Goal: Find specific page/section: Find specific page/section

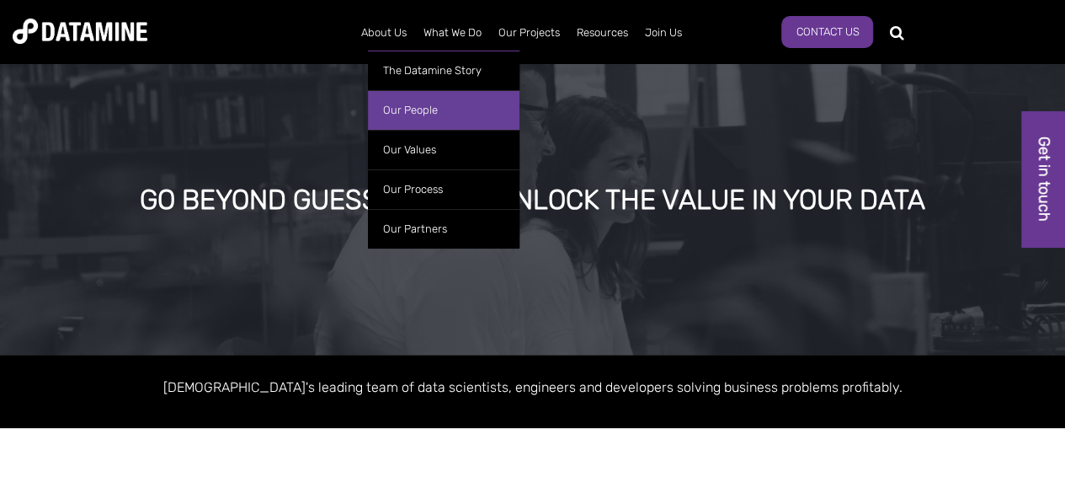
click at [398, 115] on link "Our People" at bounding box center [444, 110] width 152 height 40
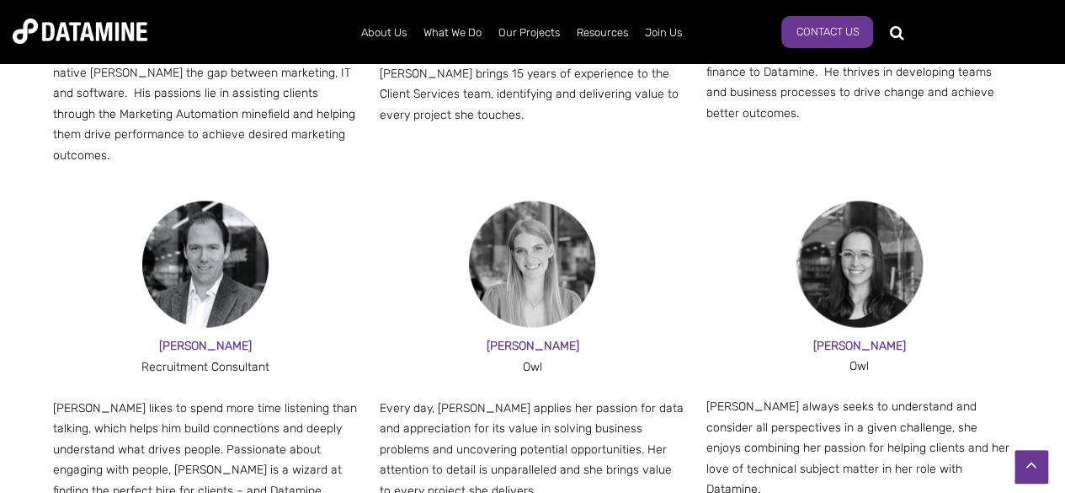
scroll to position [1779, 0]
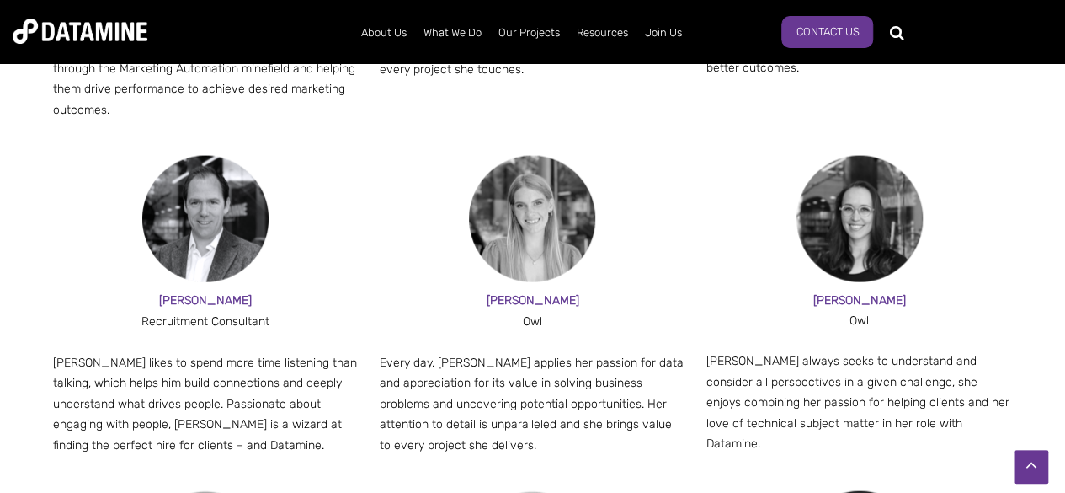
drag, startPoint x: 1071, startPoint y: 27, endPoint x: 1077, endPoint y: 223, distance: 196.3
click at [1065, 223] on html "About Us The Datamine Story Our People Our Values Our Process Our Partners What…" at bounding box center [532, 350] width 1065 height 4259
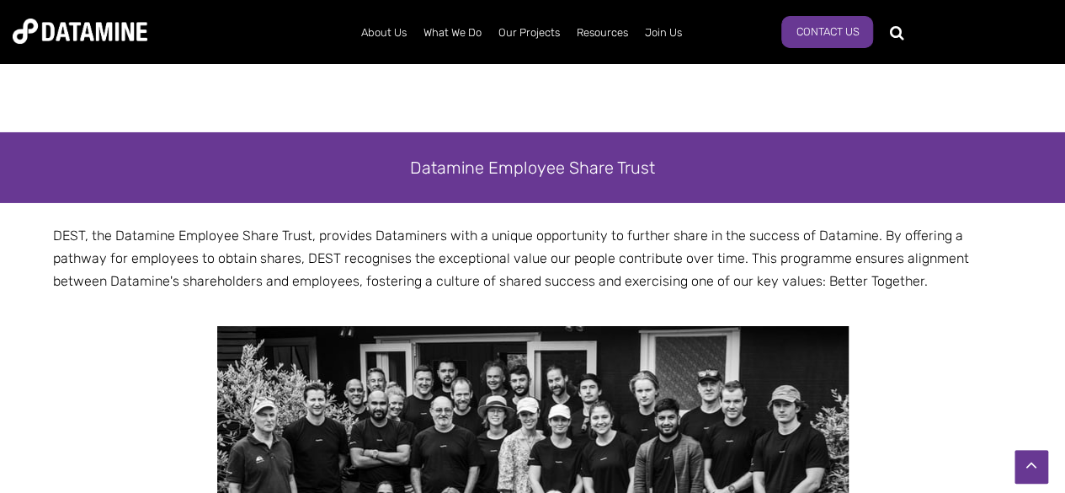
scroll to position [2879, 0]
